Goal: Information Seeking & Learning: Get advice/opinions

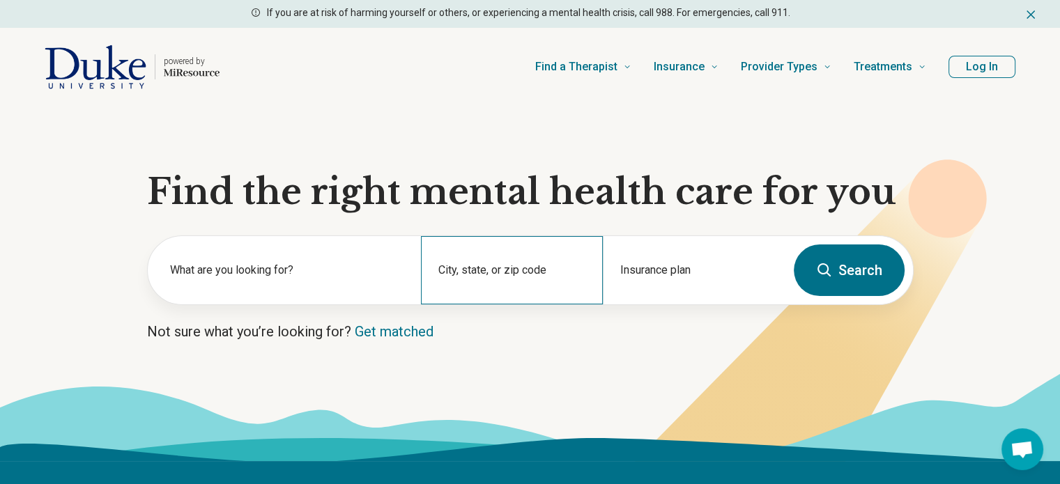
click at [495, 272] on div "City, state, or zip code" at bounding box center [512, 270] width 182 height 68
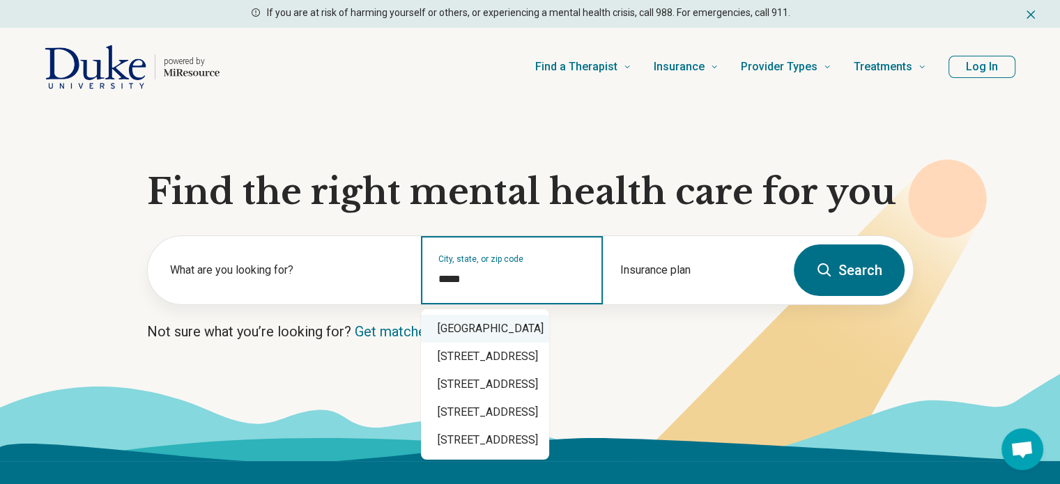
click at [481, 327] on div "[GEOGRAPHIC_DATA]" at bounding box center [485, 329] width 128 height 28
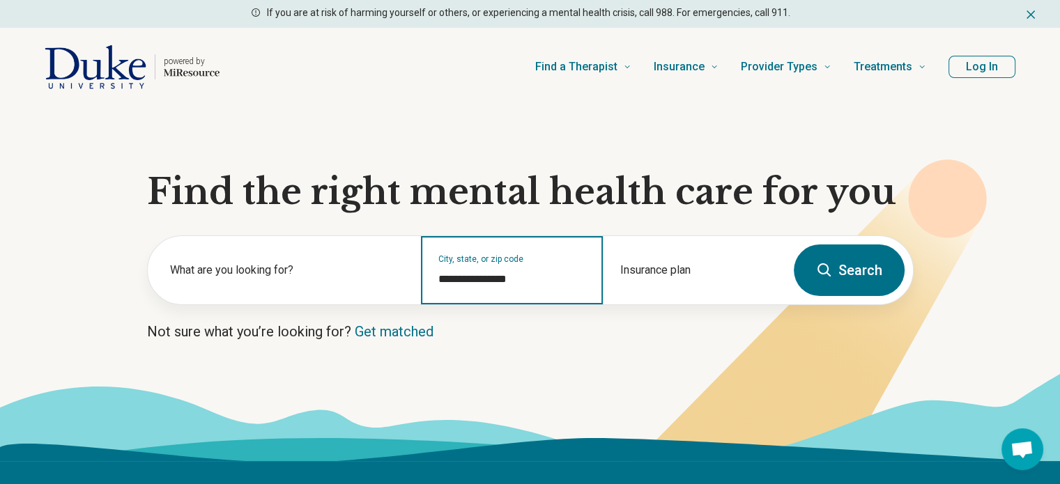
type input "**********"
click at [820, 265] on icon at bounding box center [824, 270] width 17 height 17
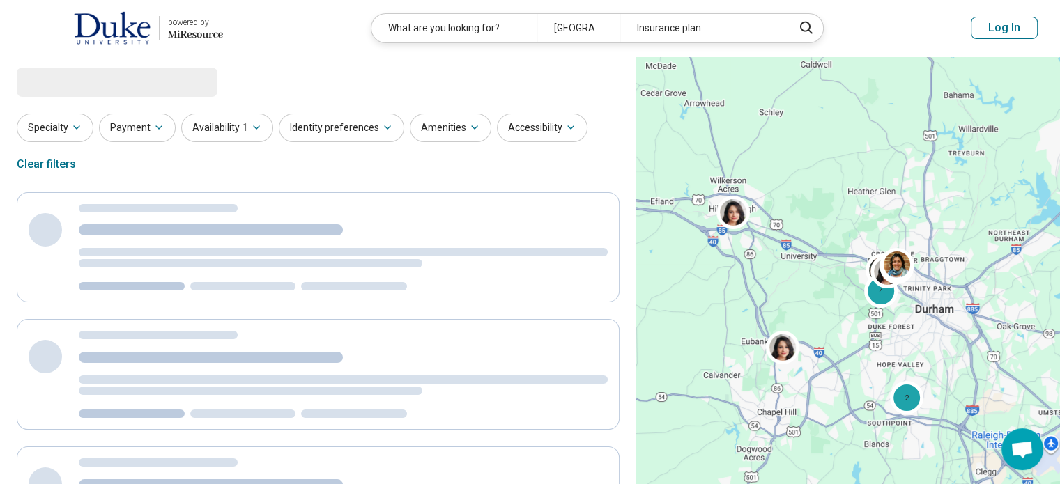
select select "***"
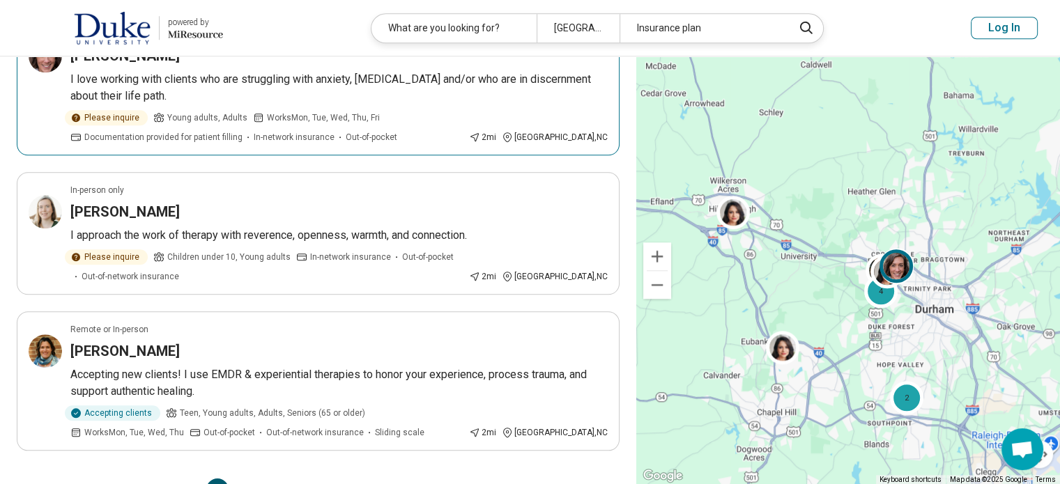
scroll to position [1336, 0]
click at [254, 478] on button "2" at bounding box center [251, 489] width 22 height 22
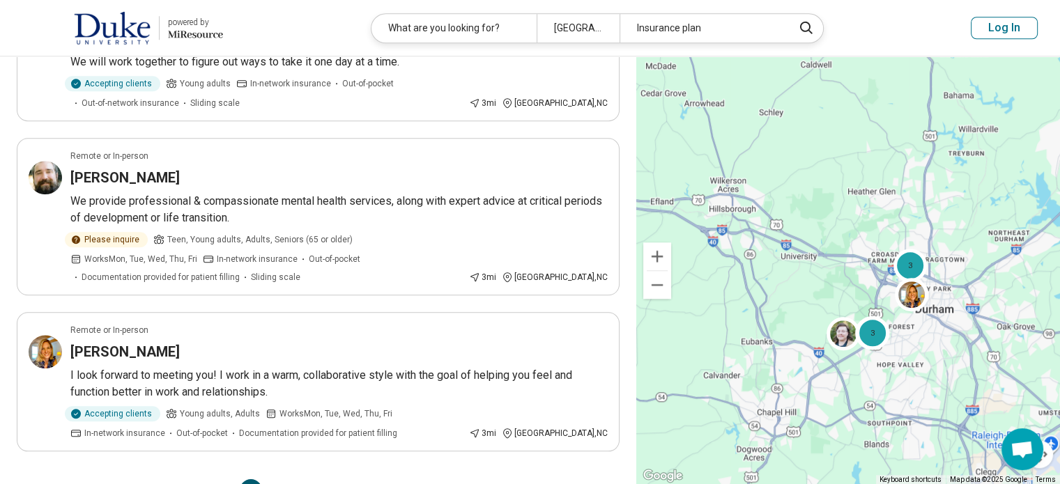
scroll to position [1310, 0]
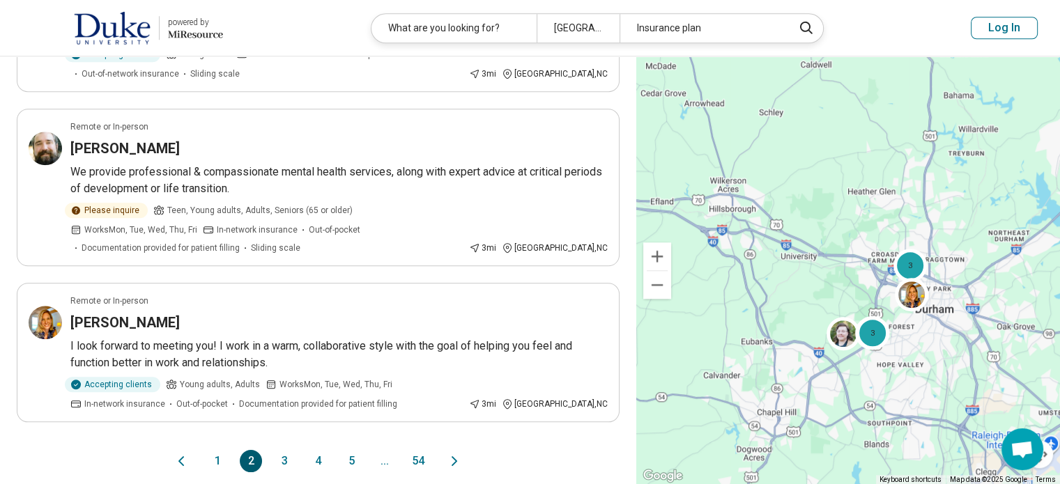
click at [281, 450] on button "3" at bounding box center [284, 461] width 22 height 22
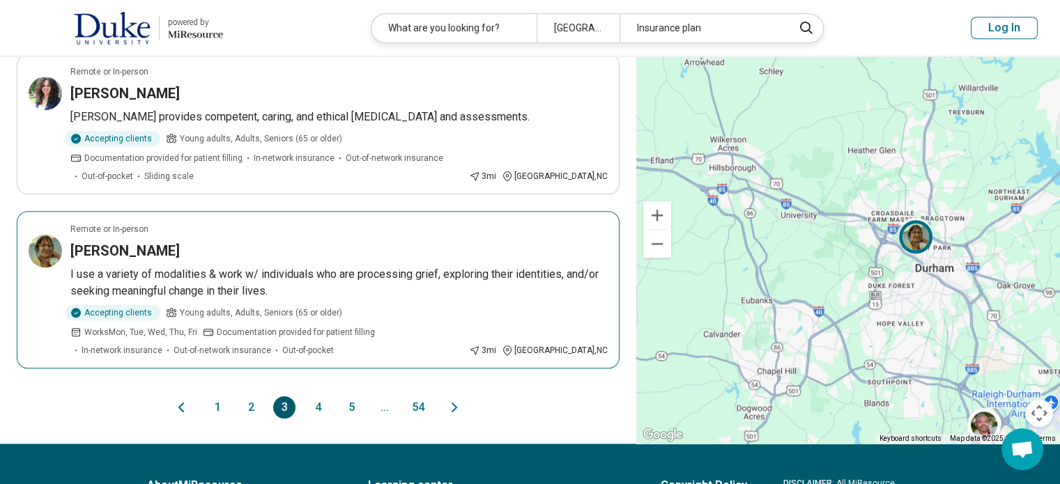
scroll to position [1419, 0]
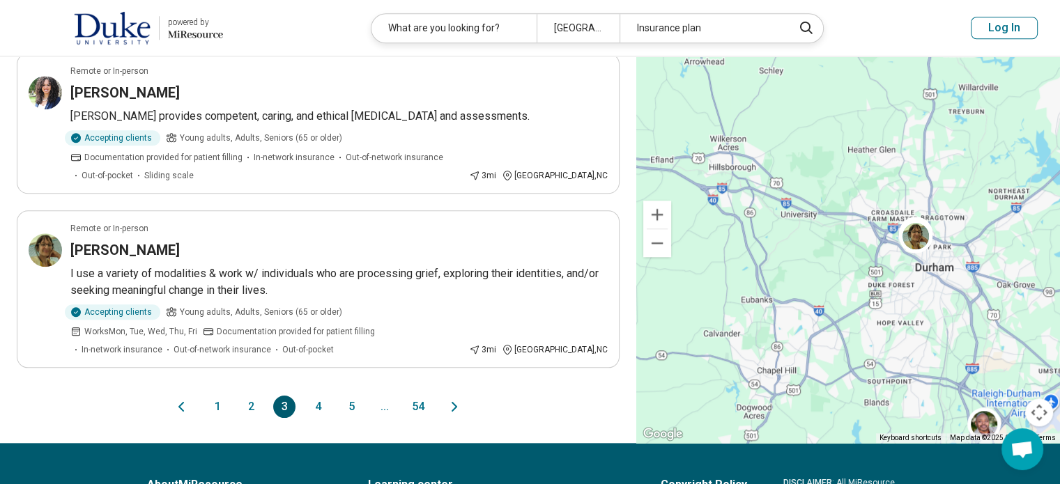
click at [247, 396] on button "2" at bounding box center [251, 407] width 22 height 22
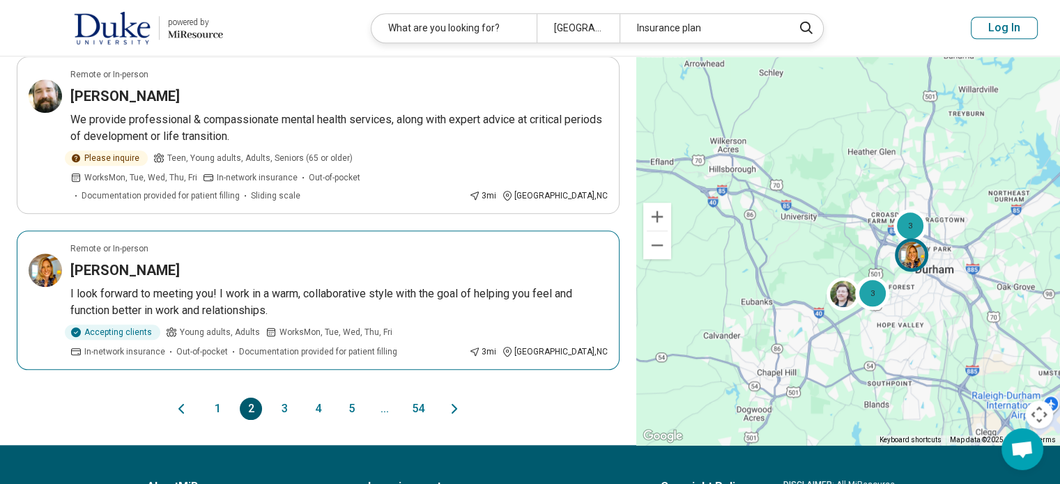
scroll to position [1453, 0]
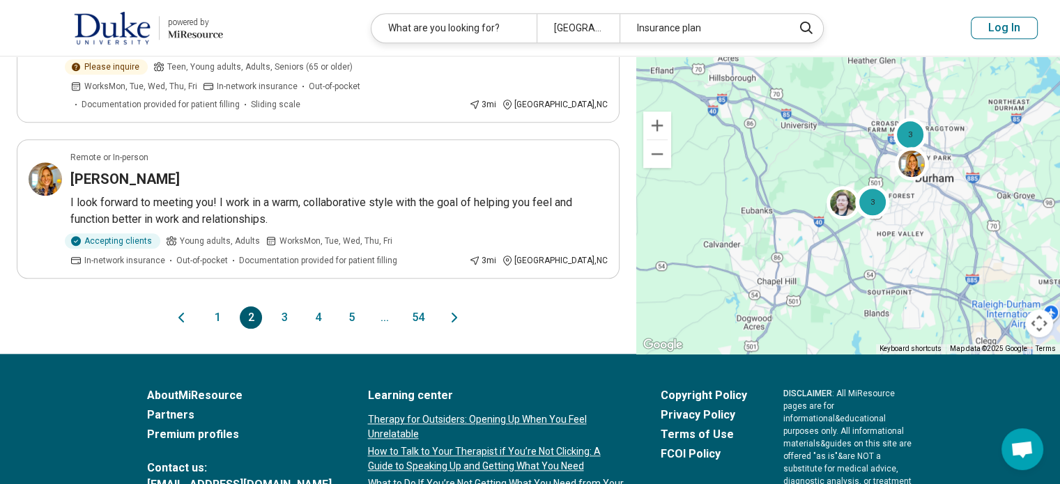
click at [219, 307] on button "1" at bounding box center [217, 318] width 22 height 22
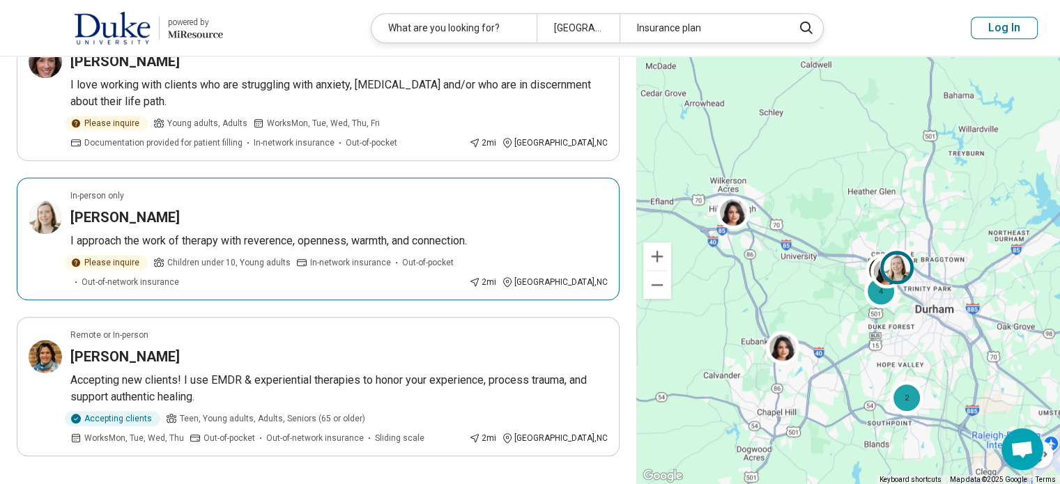
scroll to position [1384, 0]
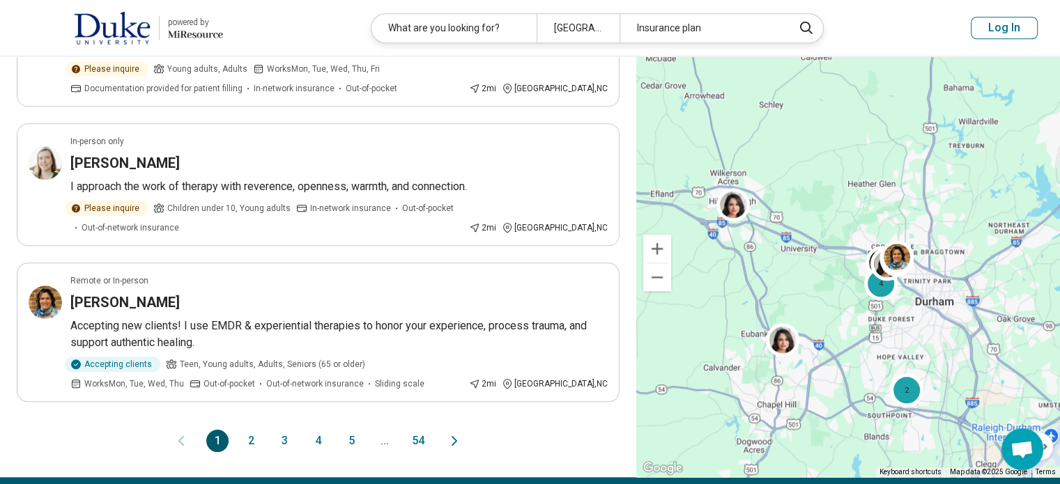
click at [253, 430] on button "2" at bounding box center [251, 441] width 22 height 22
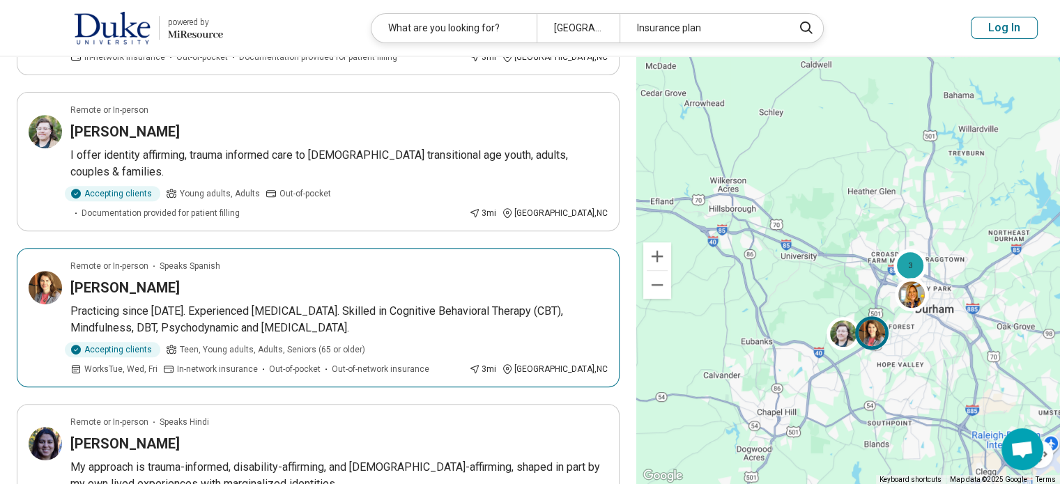
scroll to position [567, 0]
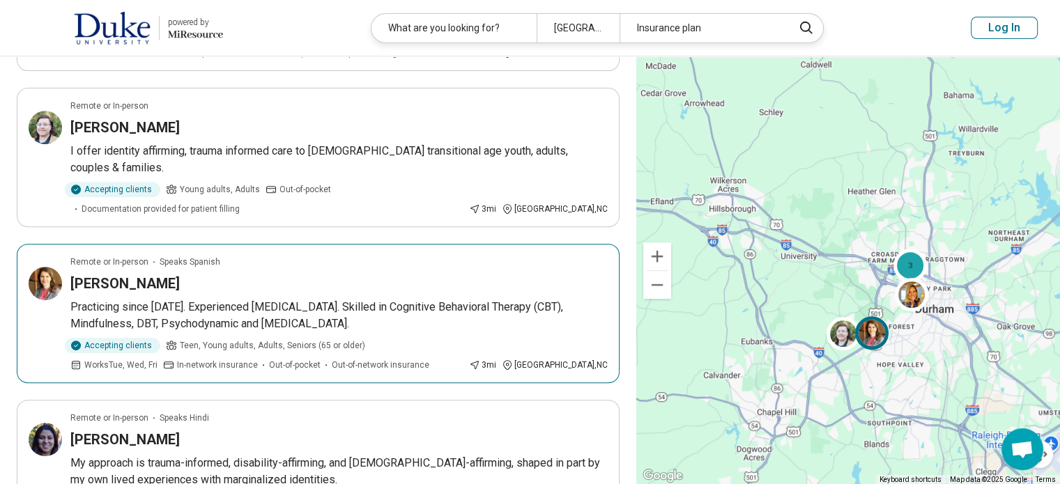
click at [159, 274] on h3 "[PERSON_NAME]" at bounding box center [124, 284] width 109 height 20
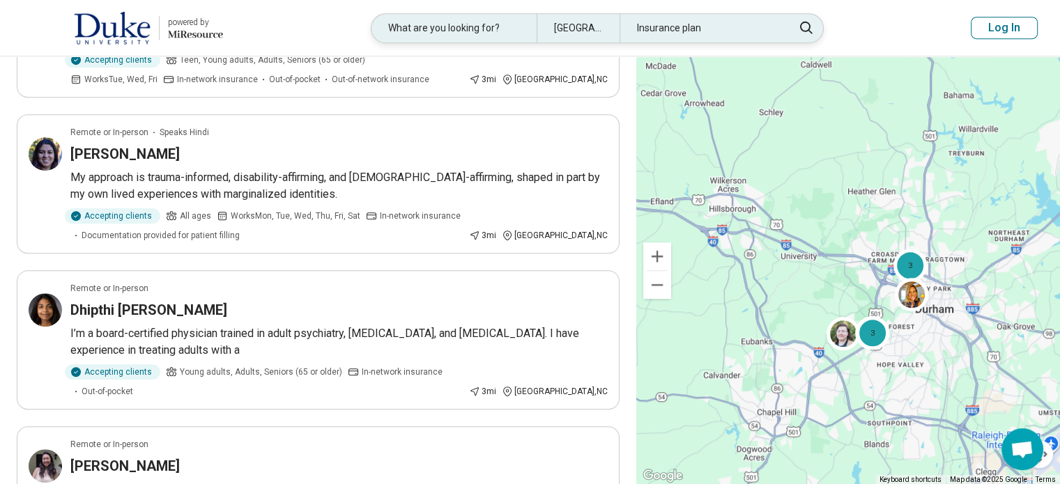
scroll to position [851, 0]
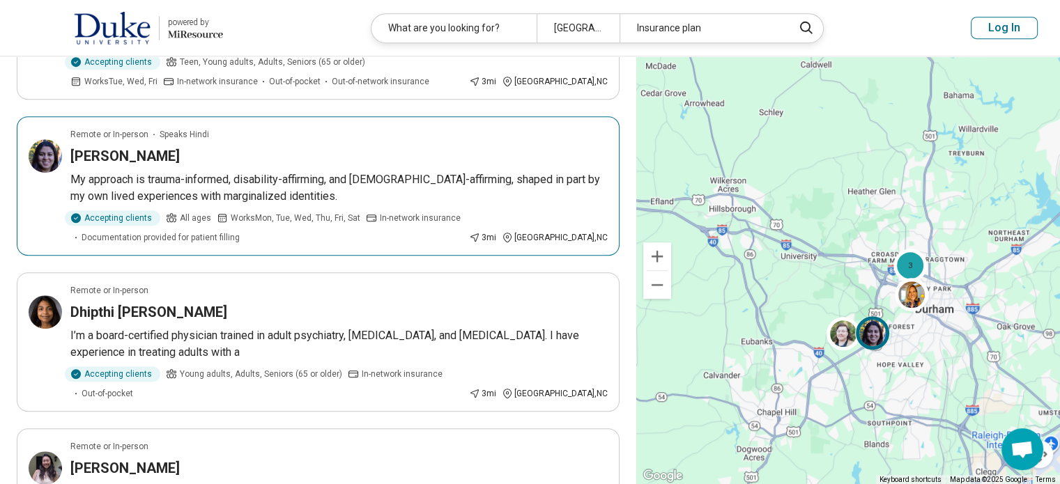
click at [139, 146] on h3 "[PERSON_NAME]" at bounding box center [124, 156] width 109 height 20
